Goal: Information Seeking & Learning: Learn about a topic

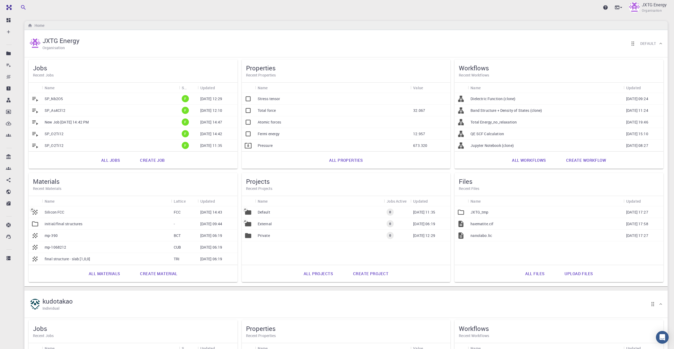
click at [265, 234] on p "Private" at bounding box center [264, 235] width 12 height 5
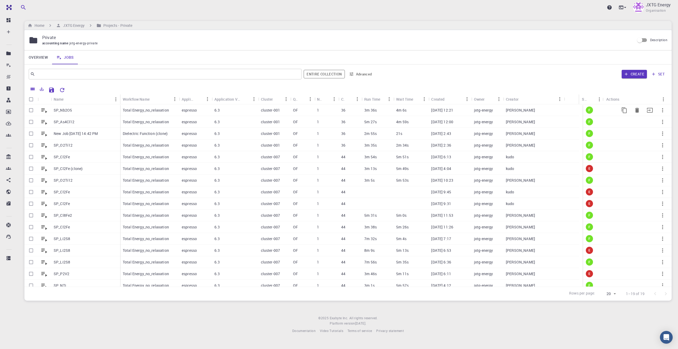
click at [66, 110] on p "SP_Nb2O5" at bounding box center [63, 110] width 18 height 5
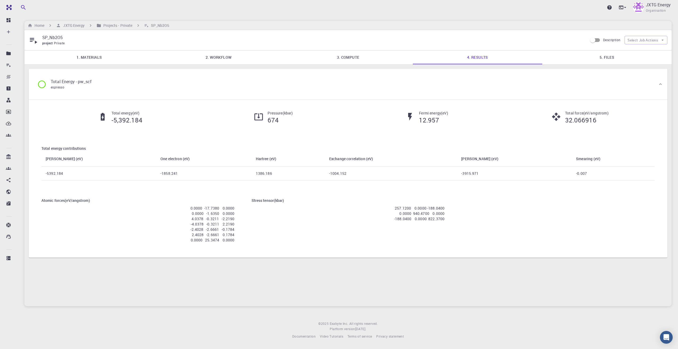
click at [87, 57] on link "1. Materials" at bounding box center [88, 57] width 129 height 14
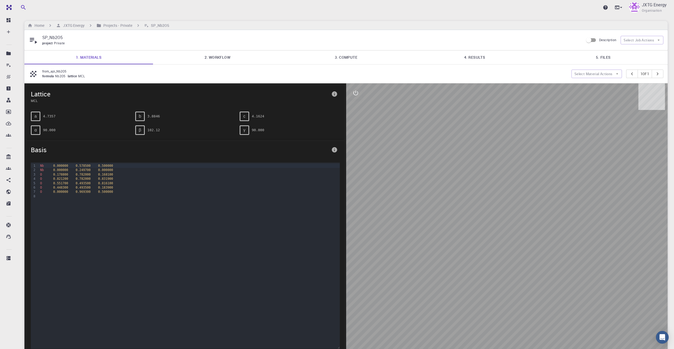
drag, startPoint x: 478, startPoint y: 141, endPoint x: 467, endPoint y: 193, distance: 53.5
click at [463, 187] on div at bounding box center [507, 219] width 322 height 273
drag, startPoint x: 467, startPoint y: 195, endPoint x: 414, endPoint y: 145, distance: 72.6
click at [420, 155] on div at bounding box center [507, 219] width 322 height 273
click at [358, 95] on icon "interactive" at bounding box center [356, 93] width 6 height 6
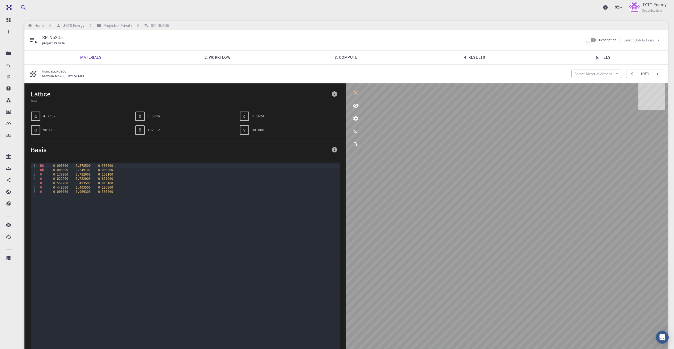
drag, startPoint x: 360, startPoint y: 100, endPoint x: 356, endPoint y: 92, distance: 8.3
click at [356, 92] on icon "interactive" at bounding box center [356, 93] width 4 height 4
click at [356, 92] on icon "interactive" at bounding box center [356, 93] width 6 height 6
click at [357, 106] on icon "view" at bounding box center [356, 106] width 6 height 6
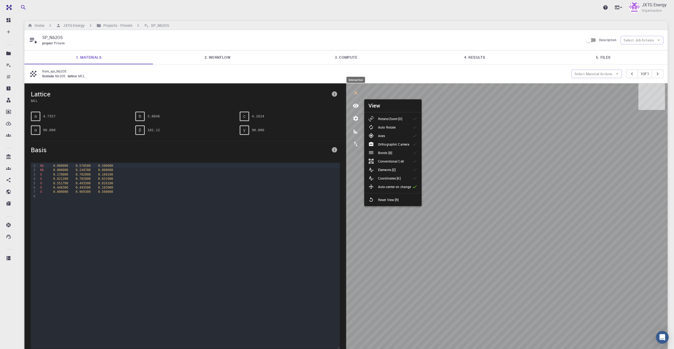
click at [357, 92] on icon "interactive" at bounding box center [356, 93] width 6 height 6
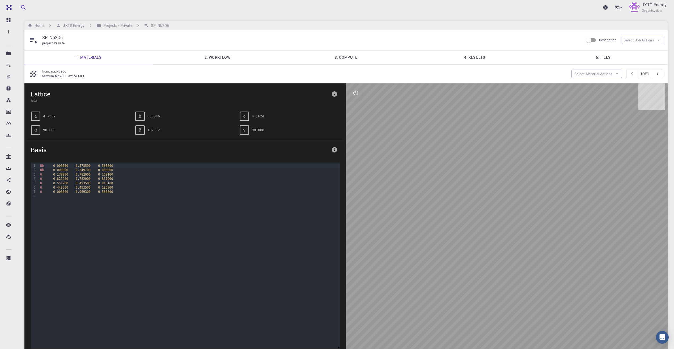
drag, startPoint x: 478, startPoint y: 144, endPoint x: 501, endPoint y: 130, distance: 26.8
click at [501, 130] on div at bounding box center [507, 219] width 322 height 273
click at [219, 56] on link "2. Workflow" at bounding box center [217, 57] width 129 height 14
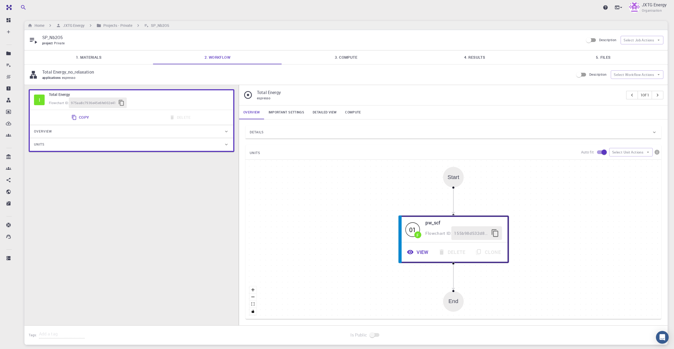
click at [283, 112] on link "Important settings" at bounding box center [286, 112] width 44 height 14
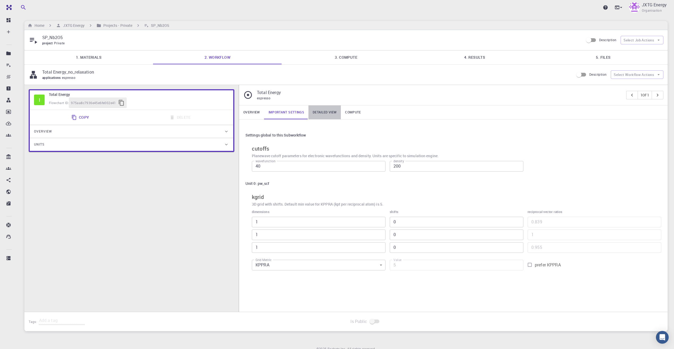
click at [327, 111] on link "Detailed view" at bounding box center [324, 112] width 32 height 14
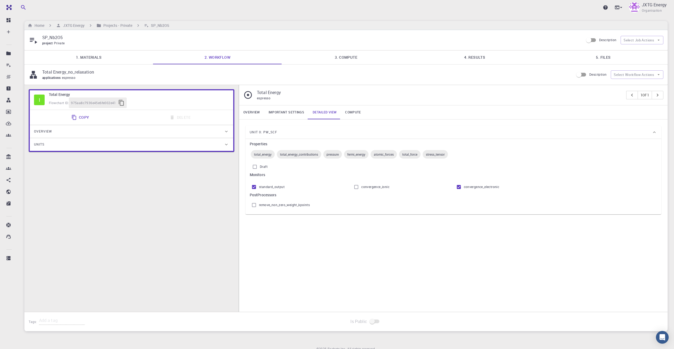
click at [293, 112] on link "Important settings" at bounding box center [286, 112] width 44 height 14
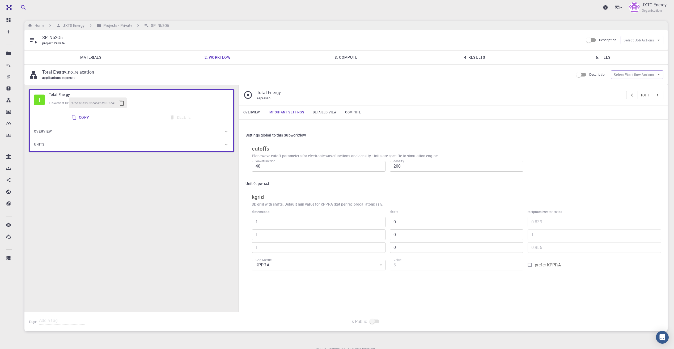
click at [352, 113] on link "Compute" at bounding box center [353, 112] width 24 height 14
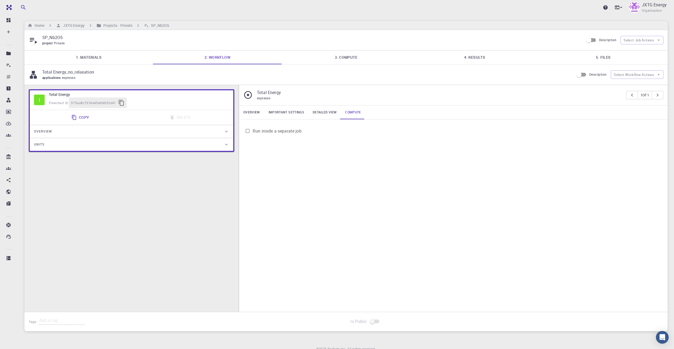
click at [254, 114] on link "Overview" at bounding box center [251, 112] width 25 height 14
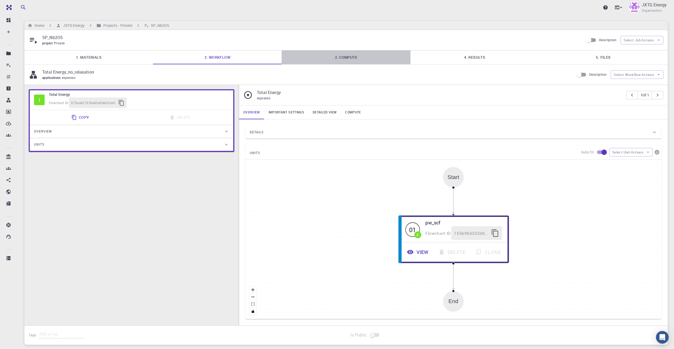
click at [344, 57] on link "3. Compute" at bounding box center [346, 57] width 129 height 14
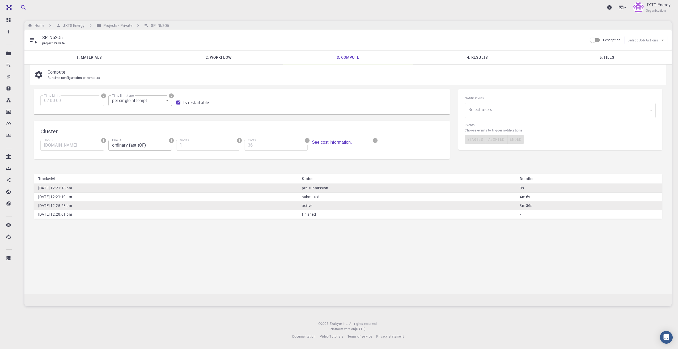
click at [479, 57] on link "4. Results" at bounding box center [477, 57] width 129 height 14
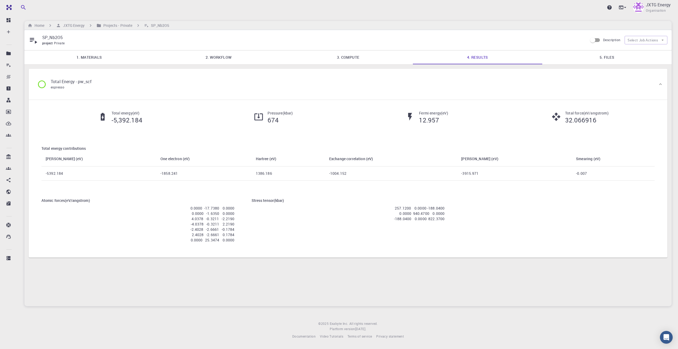
click at [608, 57] on link "5. Files" at bounding box center [606, 57] width 129 height 14
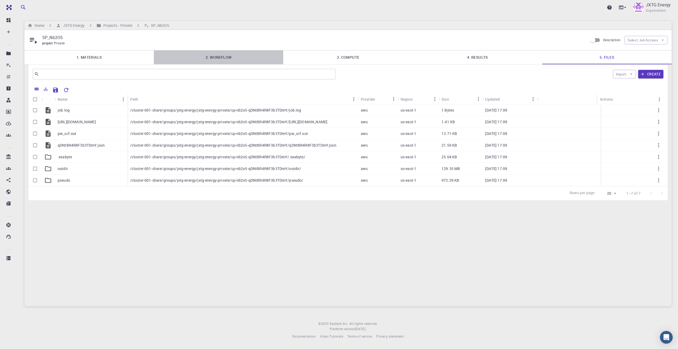
click at [221, 58] on link "2. Workflow" at bounding box center [218, 57] width 129 height 14
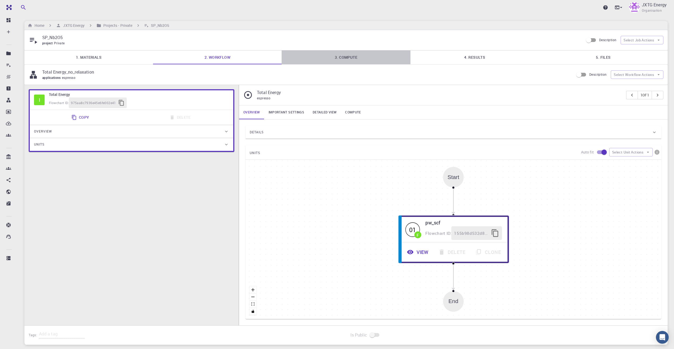
click at [340, 57] on link "3. Compute" at bounding box center [346, 57] width 129 height 14
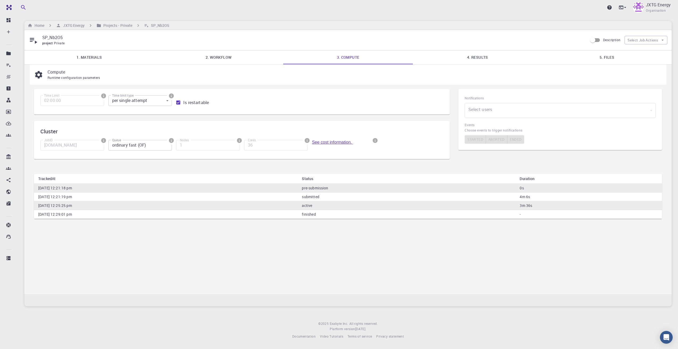
click at [333, 141] on link "See cost information." at bounding box center [332, 142] width 41 height 5
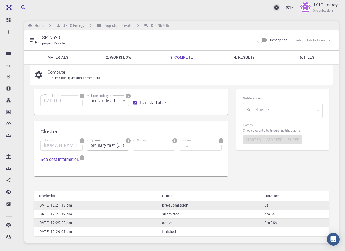
click at [274, 7] on icon at bounding box center [276, 7] width 5 height 5
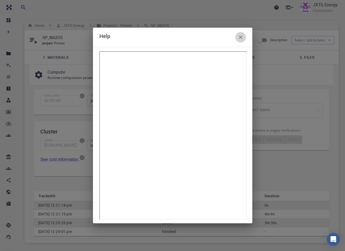
click at [243, 37] on icon "button" at bounding box center [241, 37] width 6 height 6
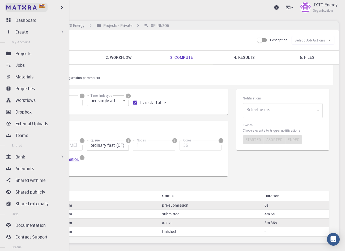
click at [21, 7] on img at bounding box center [21, 7] width 30 height 4
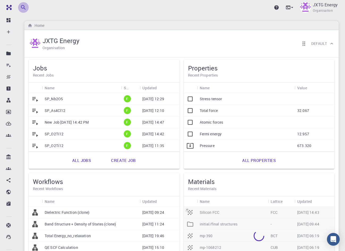
click at [24, 7] on icon "button" at bounding box center [23, 7] width 5 height 5
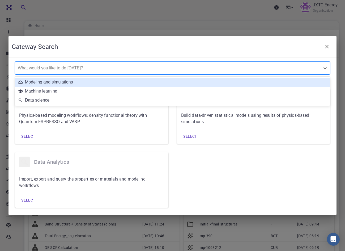
click at [72, 71] on div "What would you like to do today?" at bounding box center [167, 68] width 305 height 12
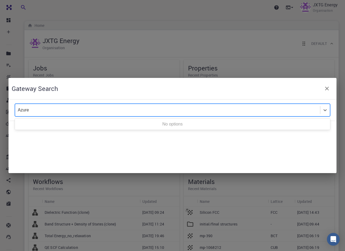
type input "Azure"
click at [328, 88] on icon "button" at bounding box center [327, 88] width 6 height 6
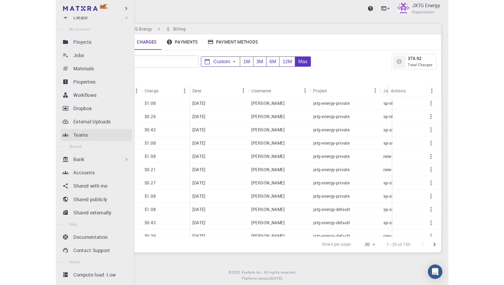
scroll to position [26, 0]
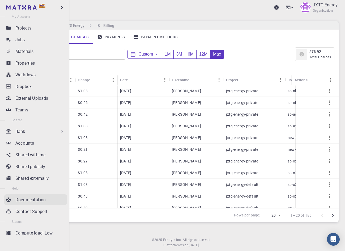
click at [28, 197] on p "Documentation" at bounding box center [30, 199] width 30 height 6
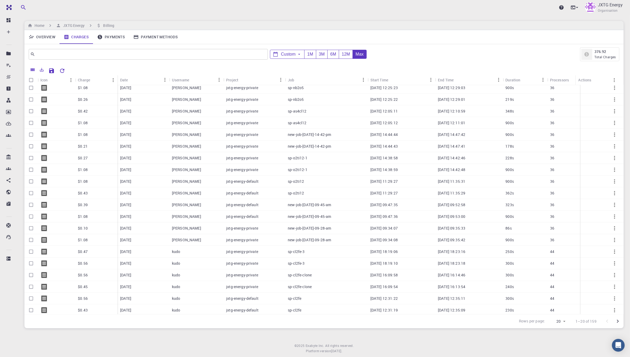
scroll to position [0, 0]
